Goal: Task Accomplishment & Management: Manage account settings

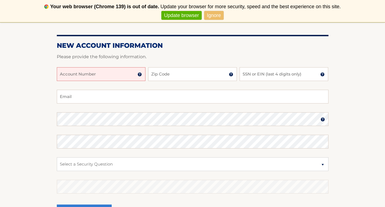
scroll to position [72, 0]
click at [105, 75] on input "Account Number" at bounding box center [101, 75] width 89 height 14
paste input "44455530512"
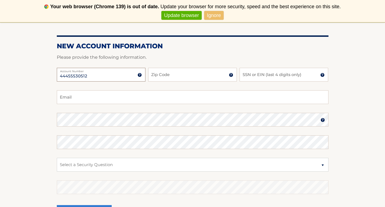
type input "44455530512"
click at [159, 75] on input "Zip Code" at bounding box center [192, 75] width 89 height 14
type input "11720"
click at [272, 75] on input "SSN or EIN (last 4 digits only)" at bounding box center [284, 75] width 89 height 14
paste input "6314"
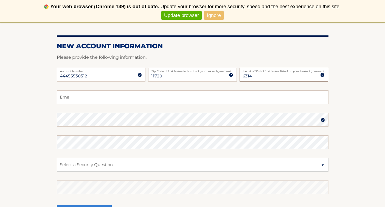
type input "6314"
click at [138, 98] on input "Email" at bounding box center [193, 97] width 272 height 14
type input "[EMAIL_ADDRESS][DOMAIN_NAME]"
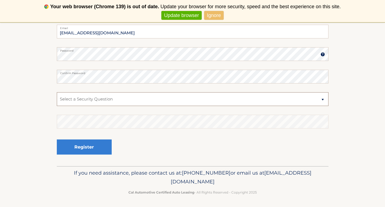
scroll to position [139, 0]
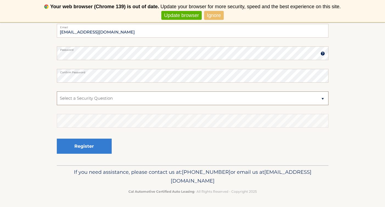
click at [144, 102] on select "Select a Security Question What was the name of your elementary school? What is…" at bounding box center [193, 98] width 272 height 14
select select "2"
click at [57, 91] on select "Select a Security Question What was the name of your elementary school? What is…" at bounding box center [193, 98] width 272 height 14
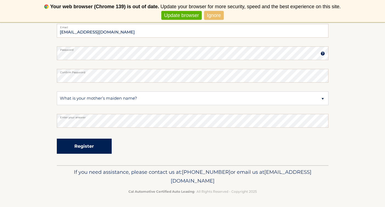
click at [85, 154] on button "Register" at bounding box center [84, 146] width 55 height 15
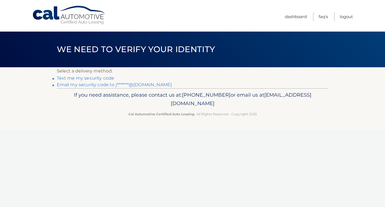
click at [108, 84] on link "Email my security code to j*******@gmail.com" at bounding box center [114, 84] width 115 height 5
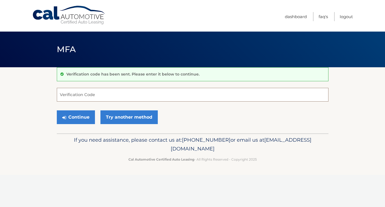
click at [97, 96] on input "Verification Code" at bounding box center [193, 95] width 272 height 14
paste input "141529"
type input "141529"
click at [80, 116] on button "Continue" at bounding box center [76, 117] width 38 height 14
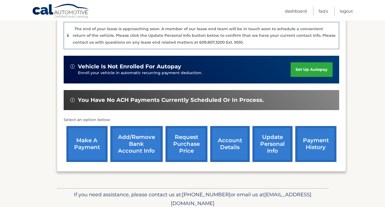
scroll to position [167, 0]
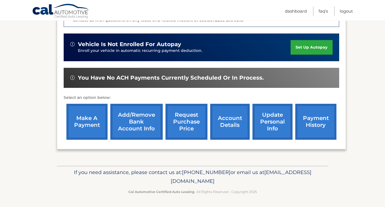
click at [215, 124] on link "account details" at bounding box center [230, 122] width 40 height 36
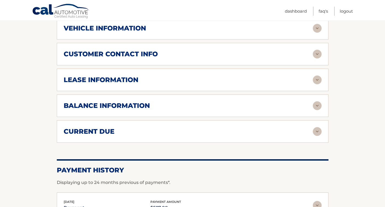
scroll to position [279, 0]
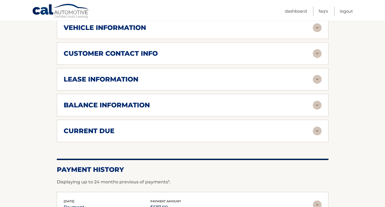
click at [251, 109] on div "balance information" at bounding box center [188, 105] width 249 height 8
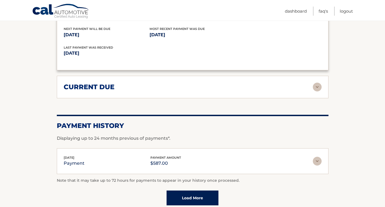
scroll to position [393, 0]
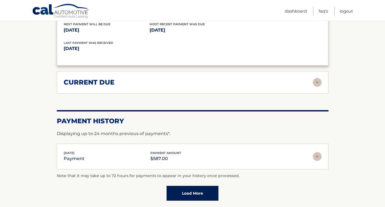
click at [265, 87] on div "current due Late Charges $0.00 Miscelleneous Charges* $0.00 Sales Tax $0.00 pay…" at bounding box center [193, 82] width 272 height 23
click at [321, 82] on img at bounding box center [317, 82] width 9 height 9
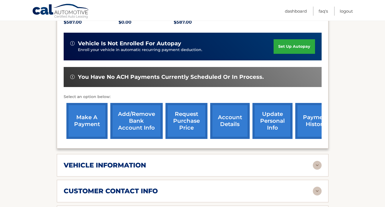
scroll to position [141, 0]
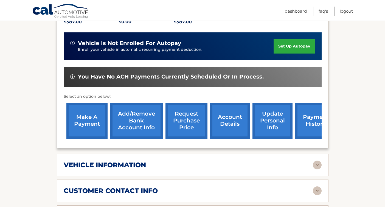
click at [311, 121] on link "payment history" at bounding box center [315, 121] width 41 height 36
